Goal: Transaction & Acquisition: Purchase product/service

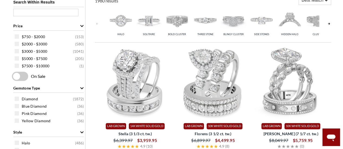
scroll to position [199, 0]
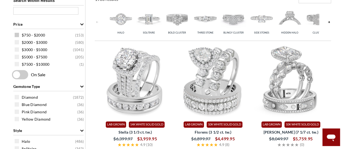
click at [18, 35] on span at bounding box center [17, 35] width 4 height 4
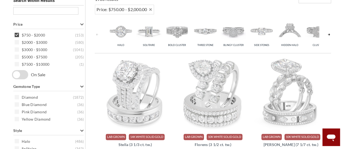
scroll to position [187, 0]
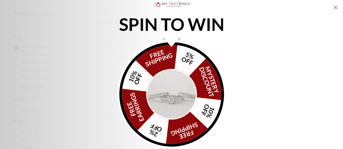
click at [334, 7] on icon "Close popup" at bounding box center [335, 7] width 7 height 7
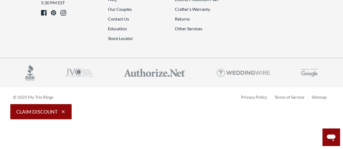
scroll to position [1229, 0]
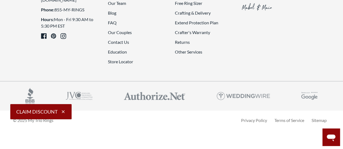
scroll to position [1157, 0]
